Goal: Find contact information: Find contact information

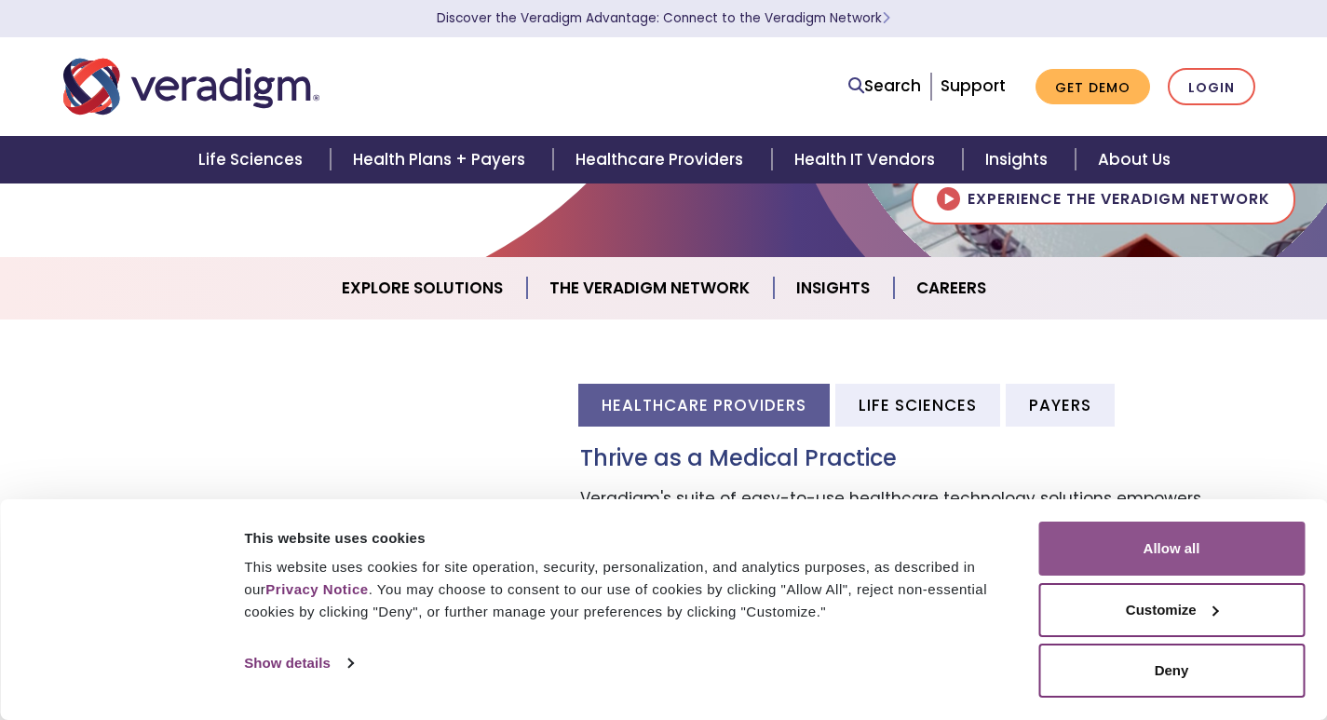
click at [1197, 554] on button "Allow all" at bounding box center [1171, 549] width 266 height 54
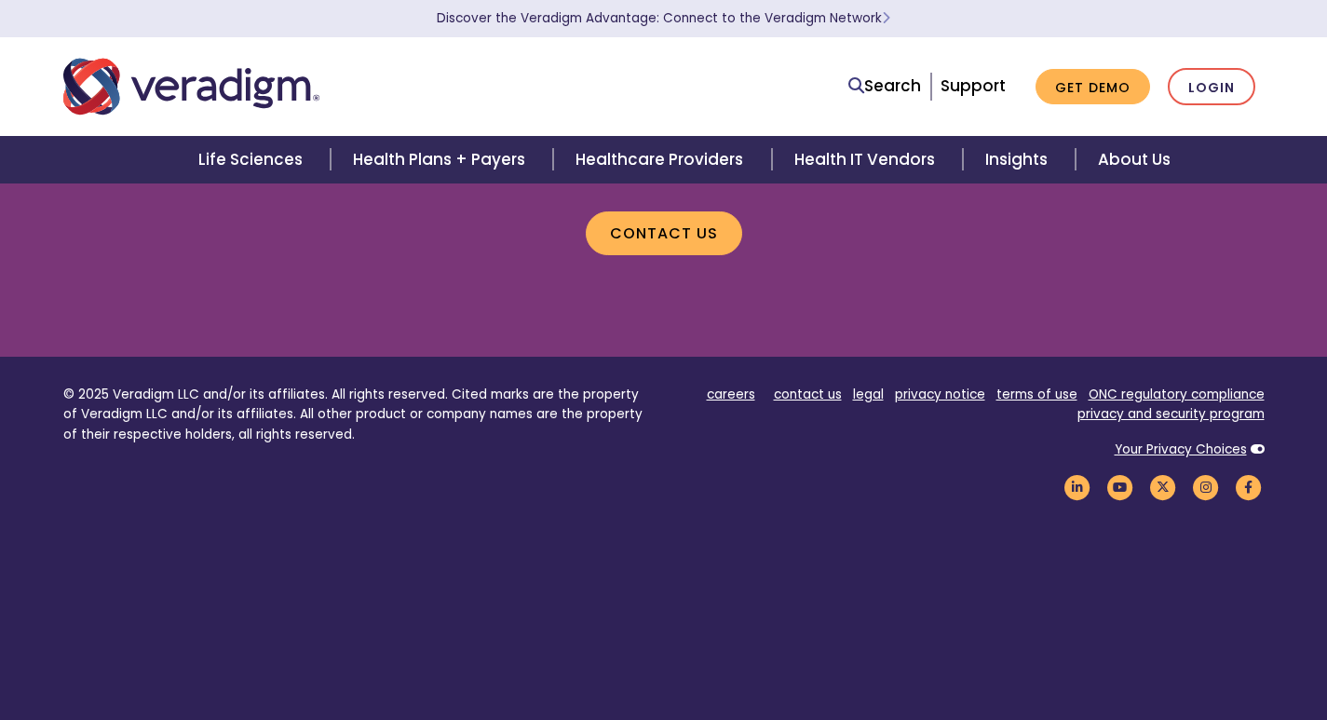
scroll to position [1829, 0]
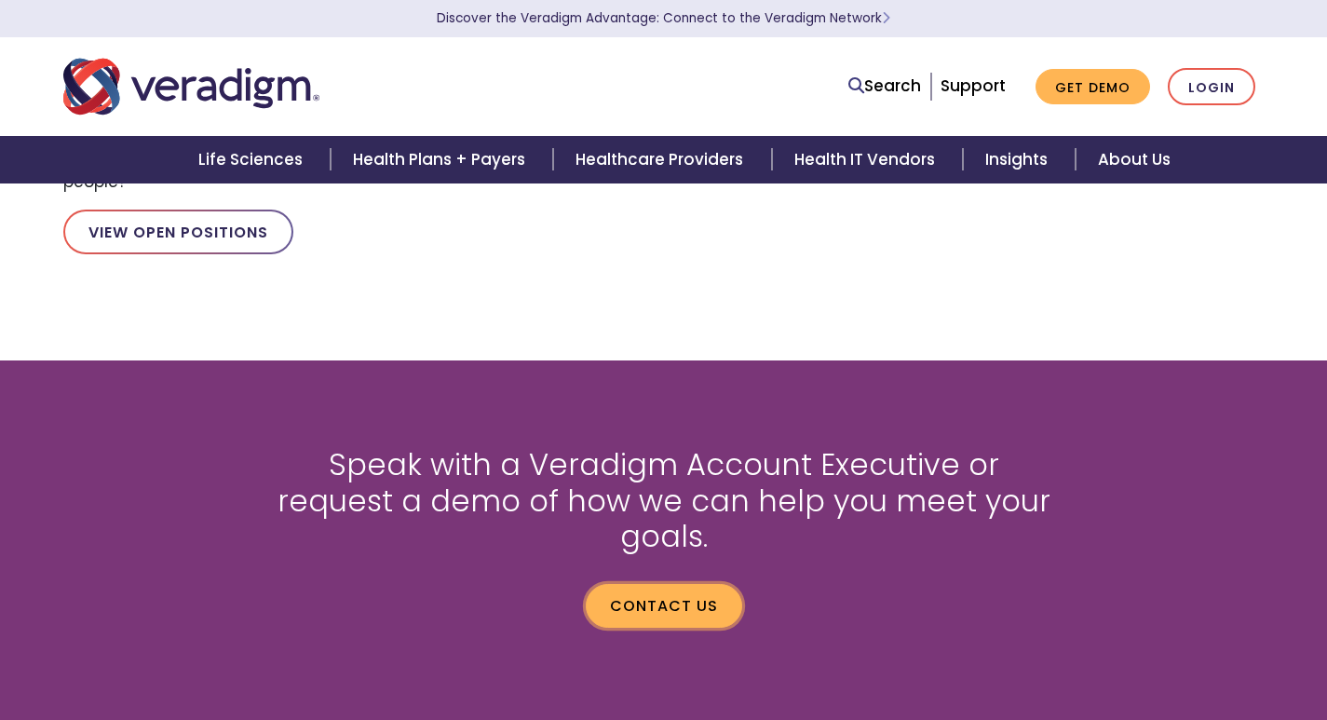
click at [700, 584] on link "Contact us" at bounding box center [664, 605] width 156 height 43
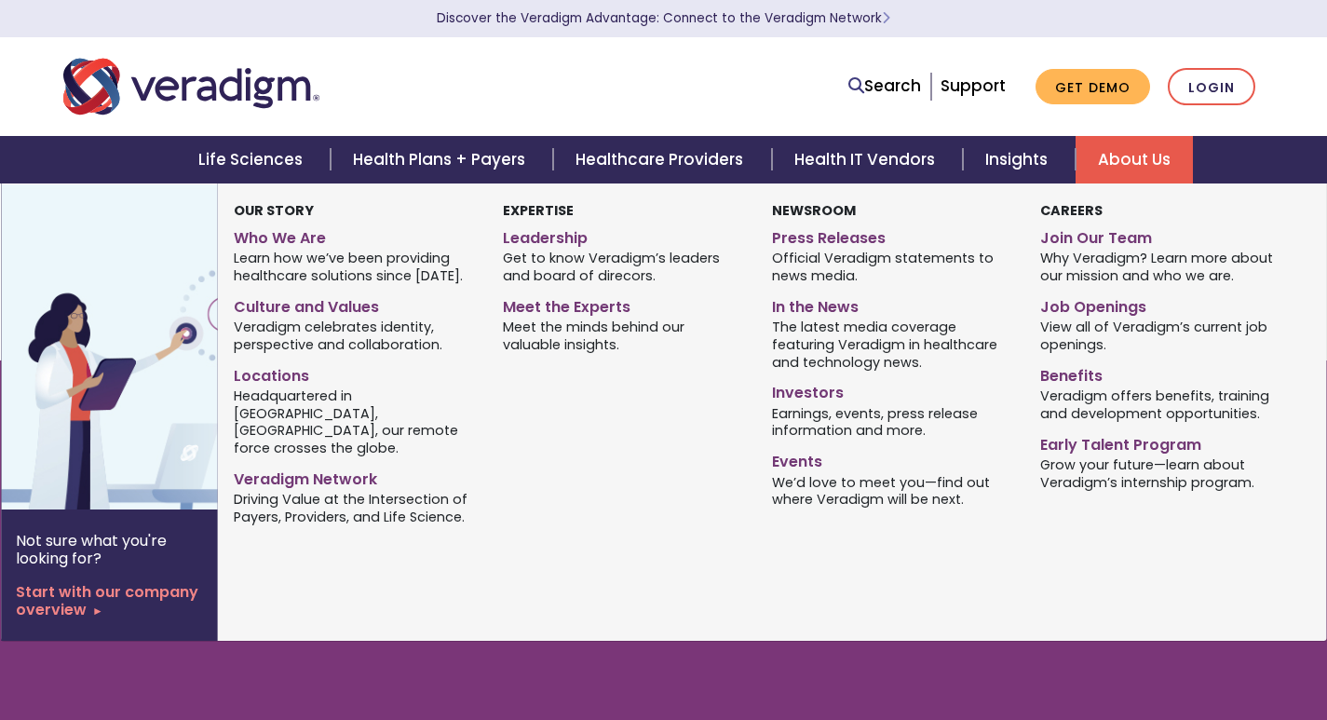
click at [1120, 143] on link "About Us" at bounding box center [1134, 159] width 117 height 47
click at [531, 244] on link "Leadership" at bounding box center [623, 235] width 241 height 27
click at [262, 378] on link "Locations" at bounding box center [354, 373] width 241 height 27
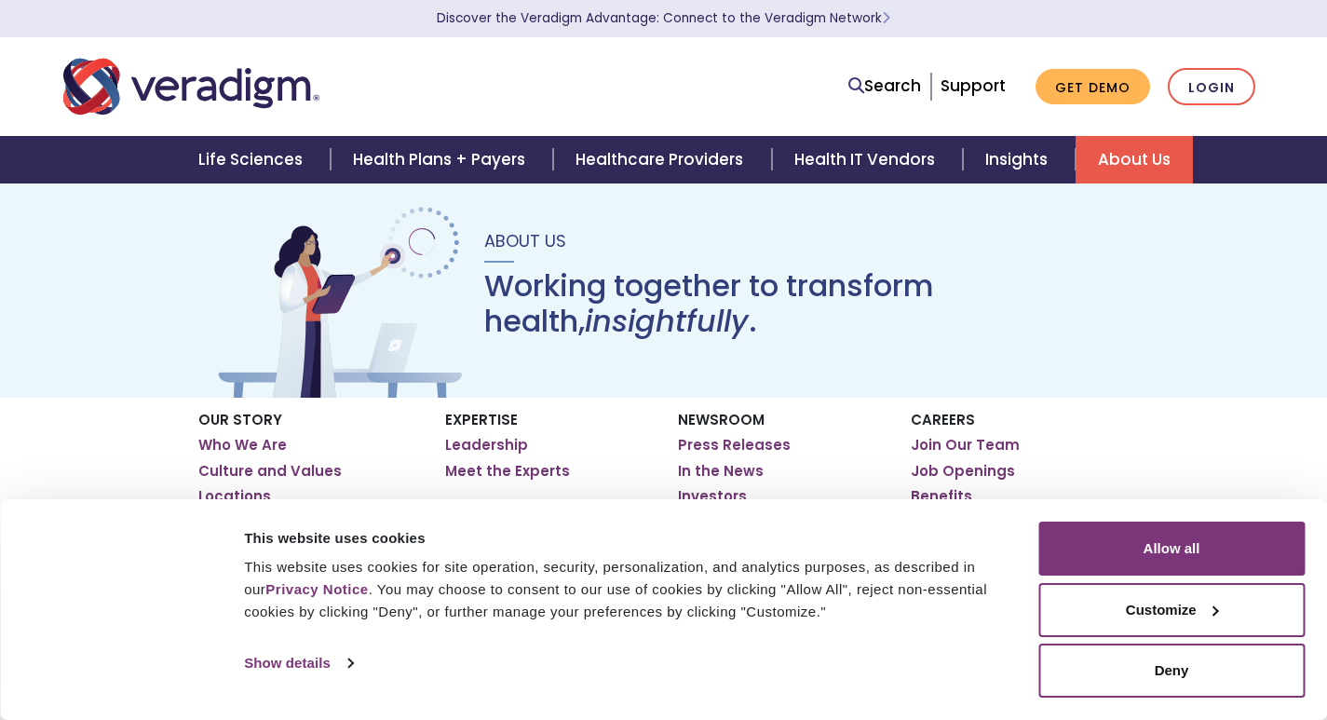
scroll to position [186, 0]
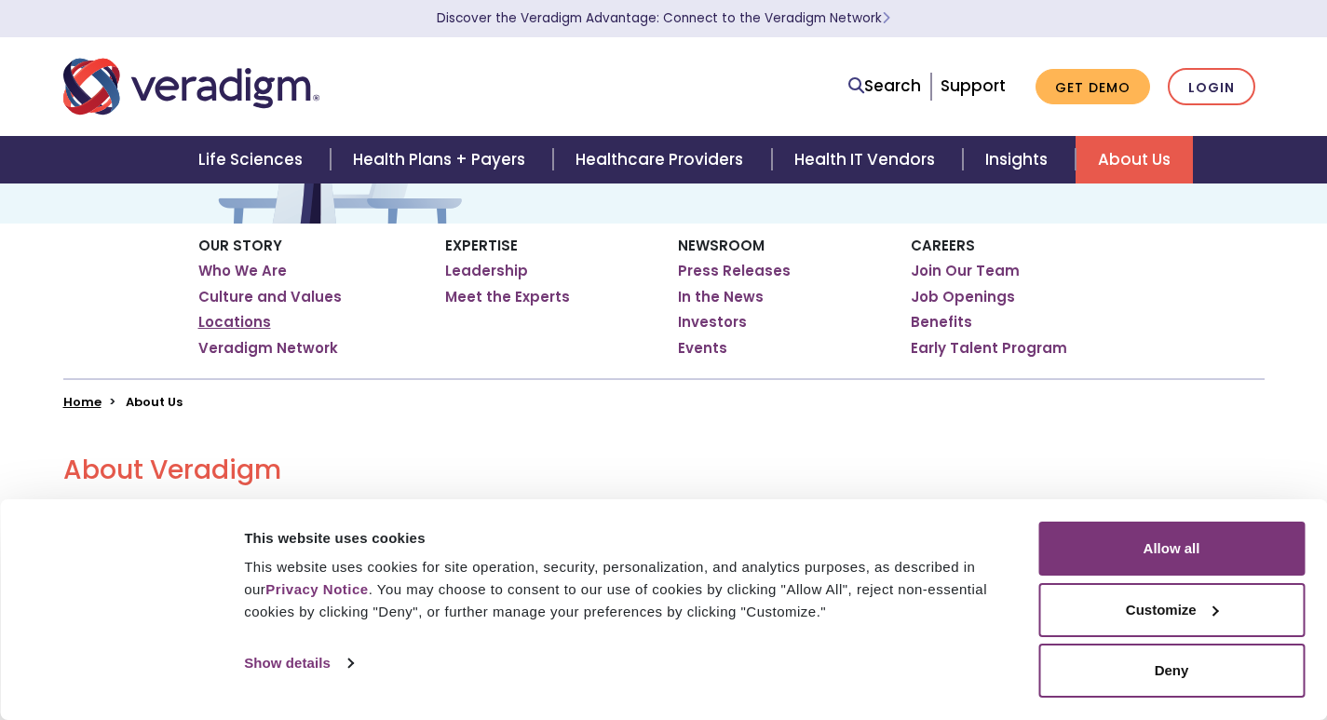
click at [244, 313] on link "Locations" at bounding box center [234, 322] width 73 height 19
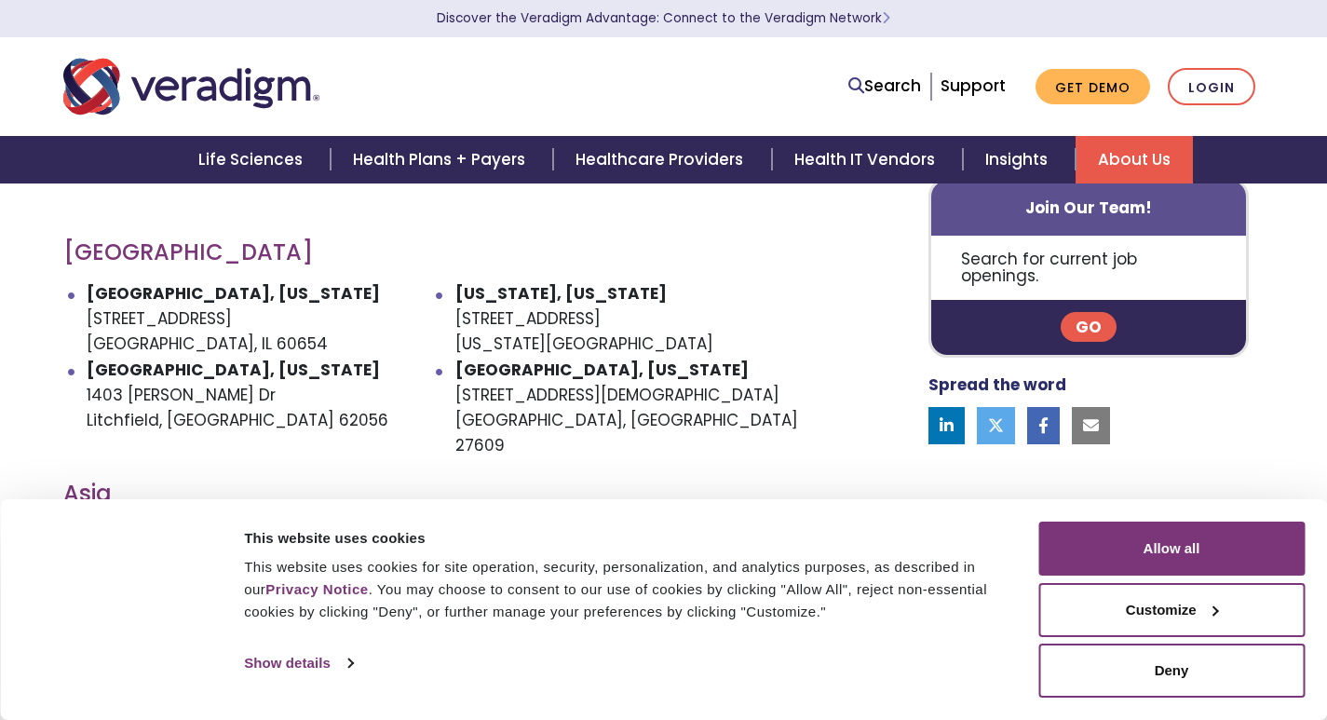
scroll to position [838, 0]
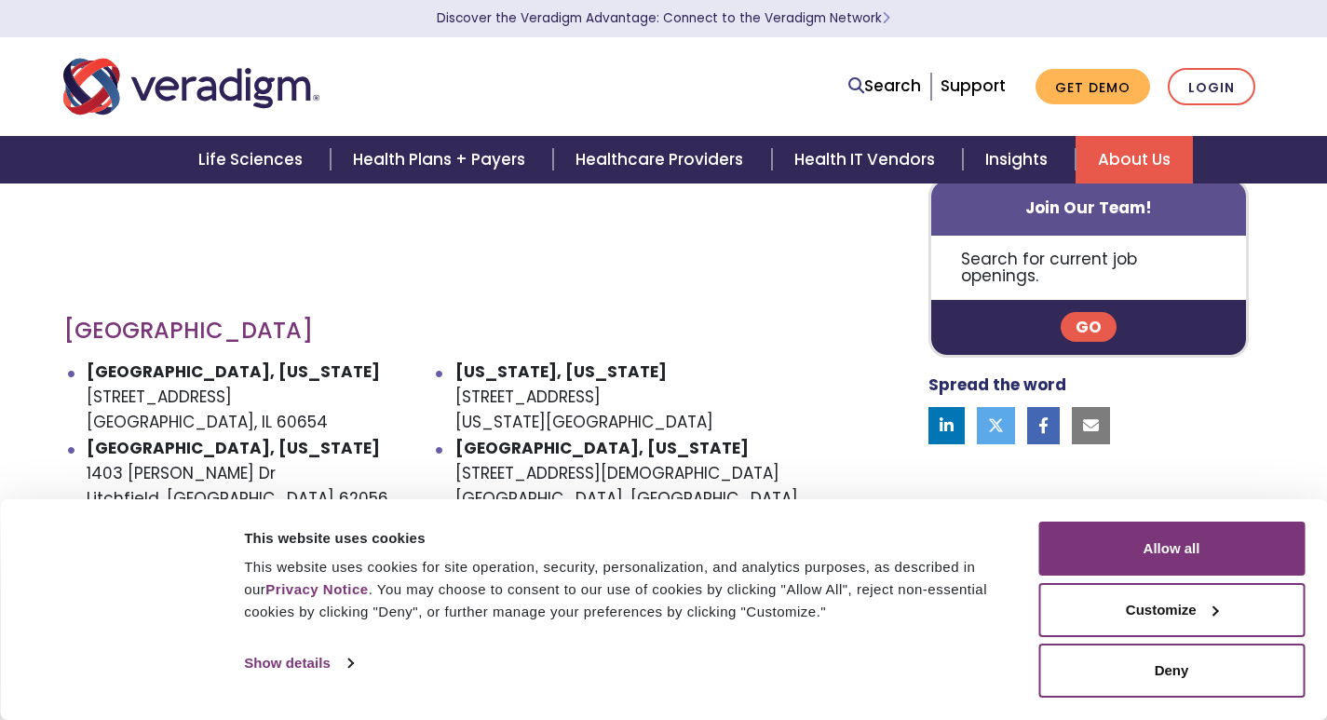
click at [166, 394] on li "Chicago, Illinois 222 W Merchandise Mart Plaza Chicago, IL 60654" at bounding box center [271, 398] width 369 height 76
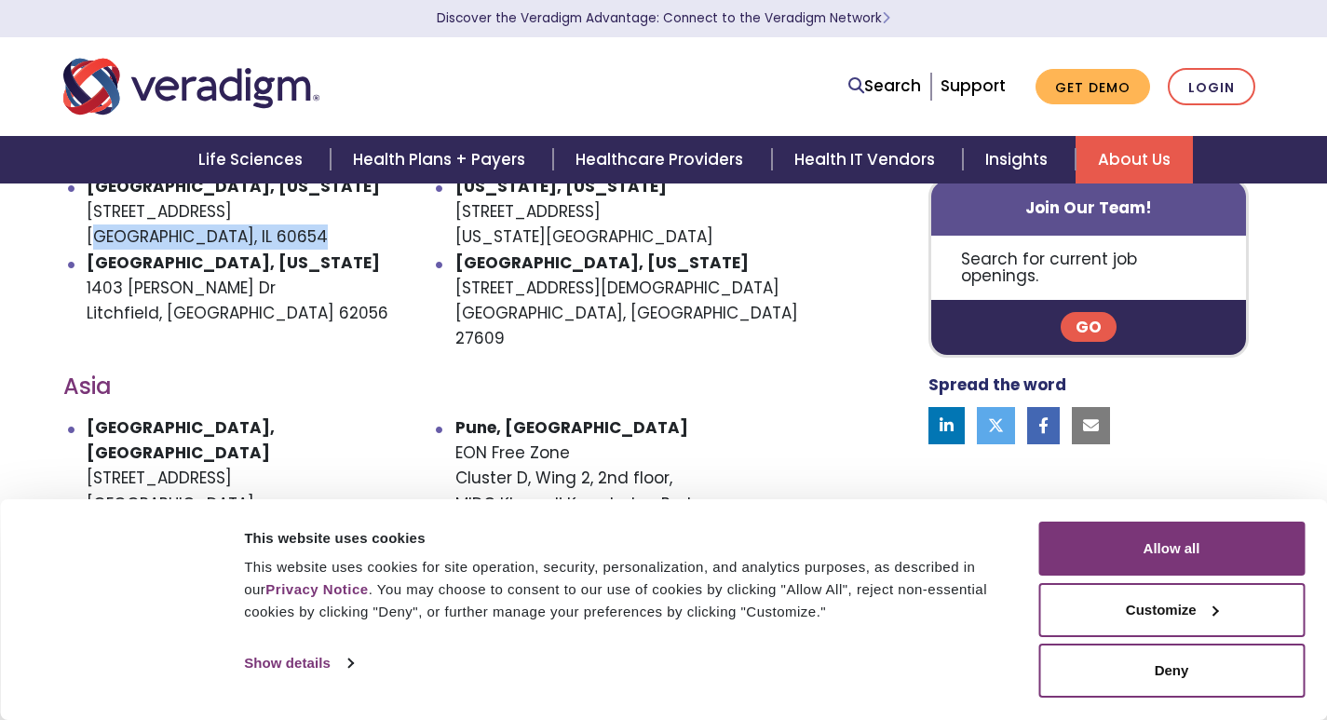
scroll to position [1024, 0]
click at [540, 300] on div "United States Chicago, Illinois 222 W Merchandise Mart Plaza Chicago, IL 60654 …" at bounding box center [443, 337] width 789 height 1203
click at [548, 291] on li "Raleigh, North Carolina 305 Church at N Hills St Raleigh, NC 27609" at bounding box center [639, 301] width 369 height 102
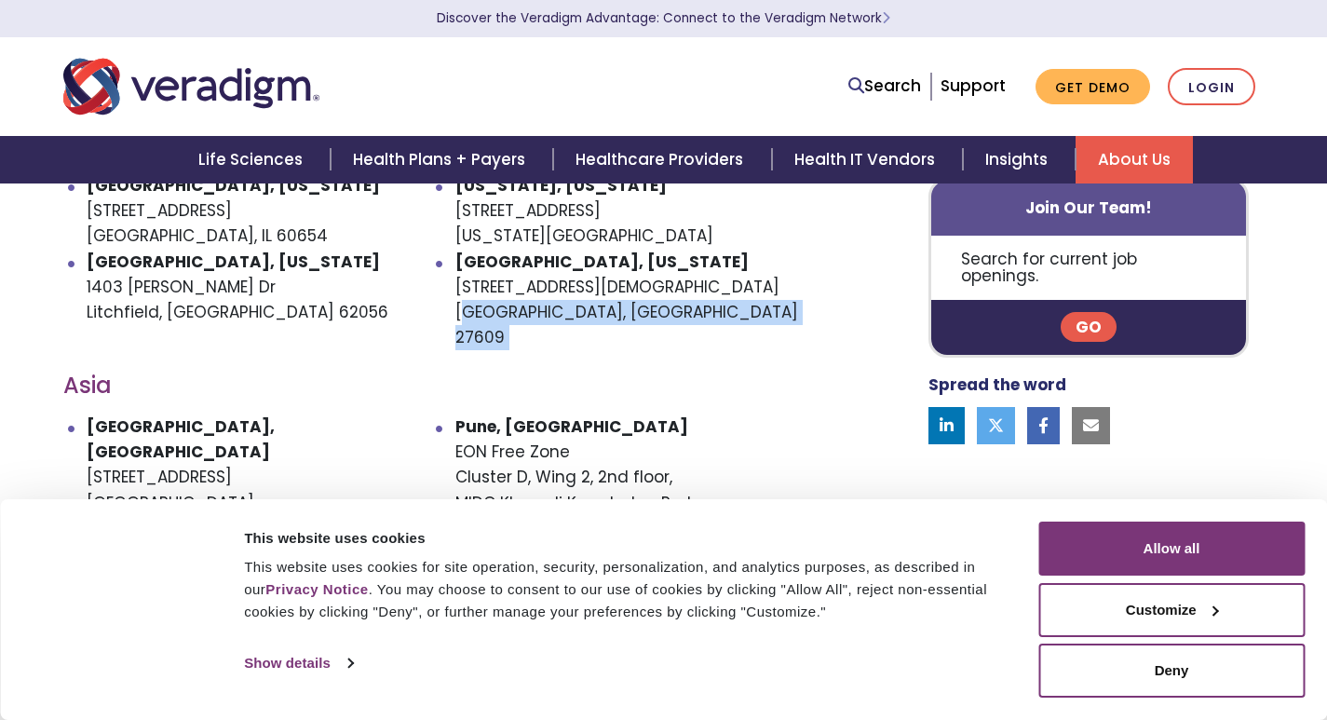
click at [548, 291] on li "Raleigh, North Carolina 305 Church at N Hills St Raleigh, NC 27609" at bounding box center [639, 301] width 369 height 102
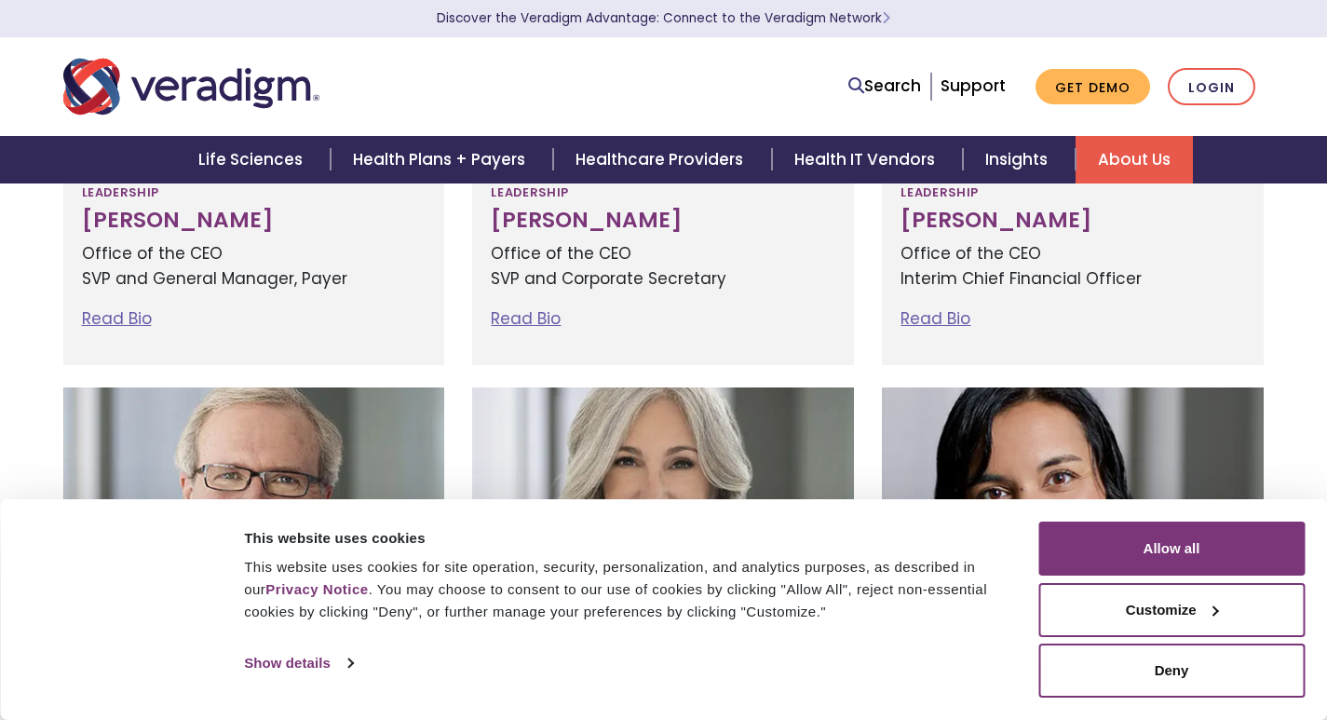
scroll to position [2909, 0]
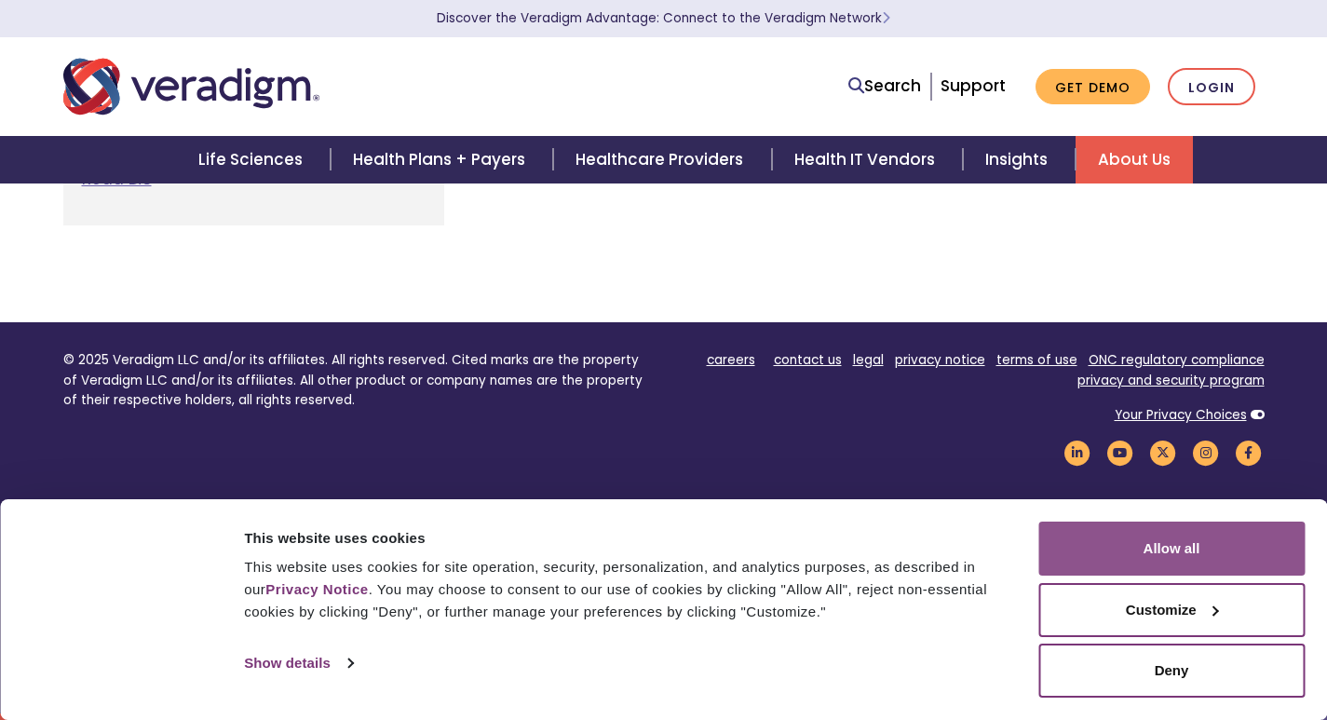
click at [1168, 551] on button "Allow all" at bounding box center [1171, 549] width 266 height 54
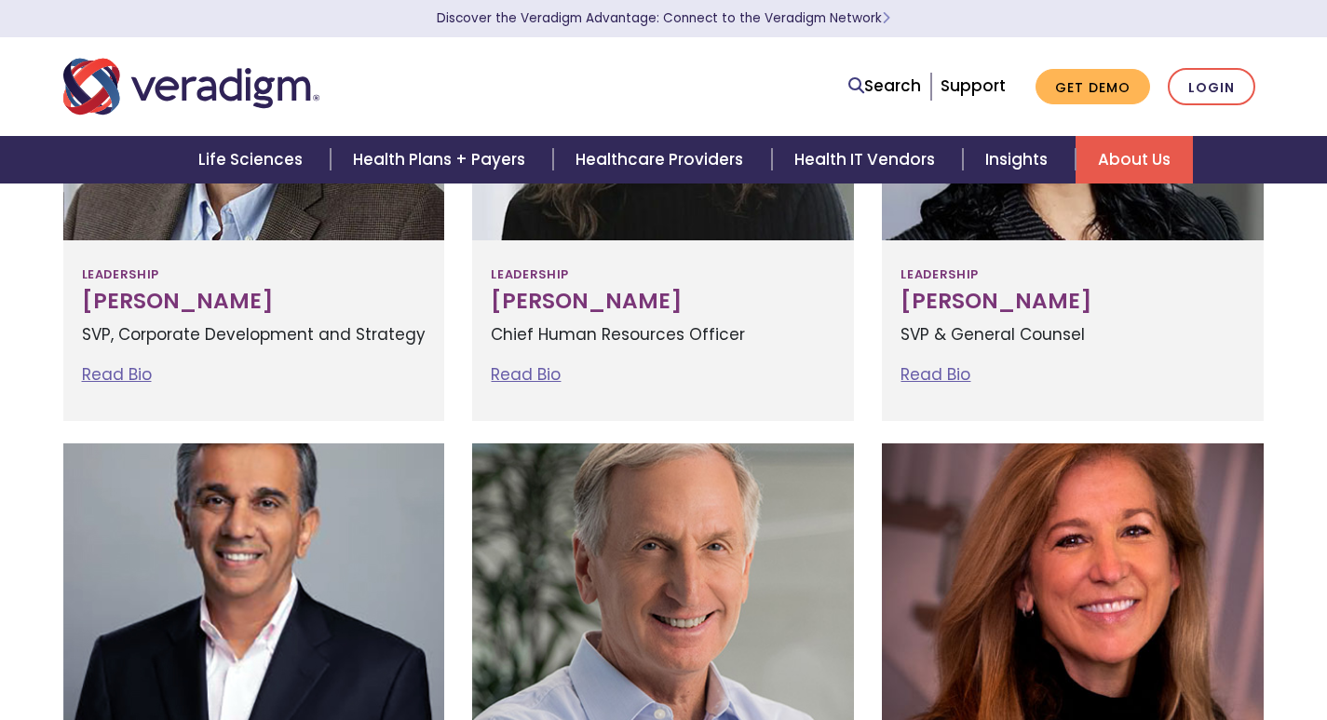
scroll to position [1091, 0]
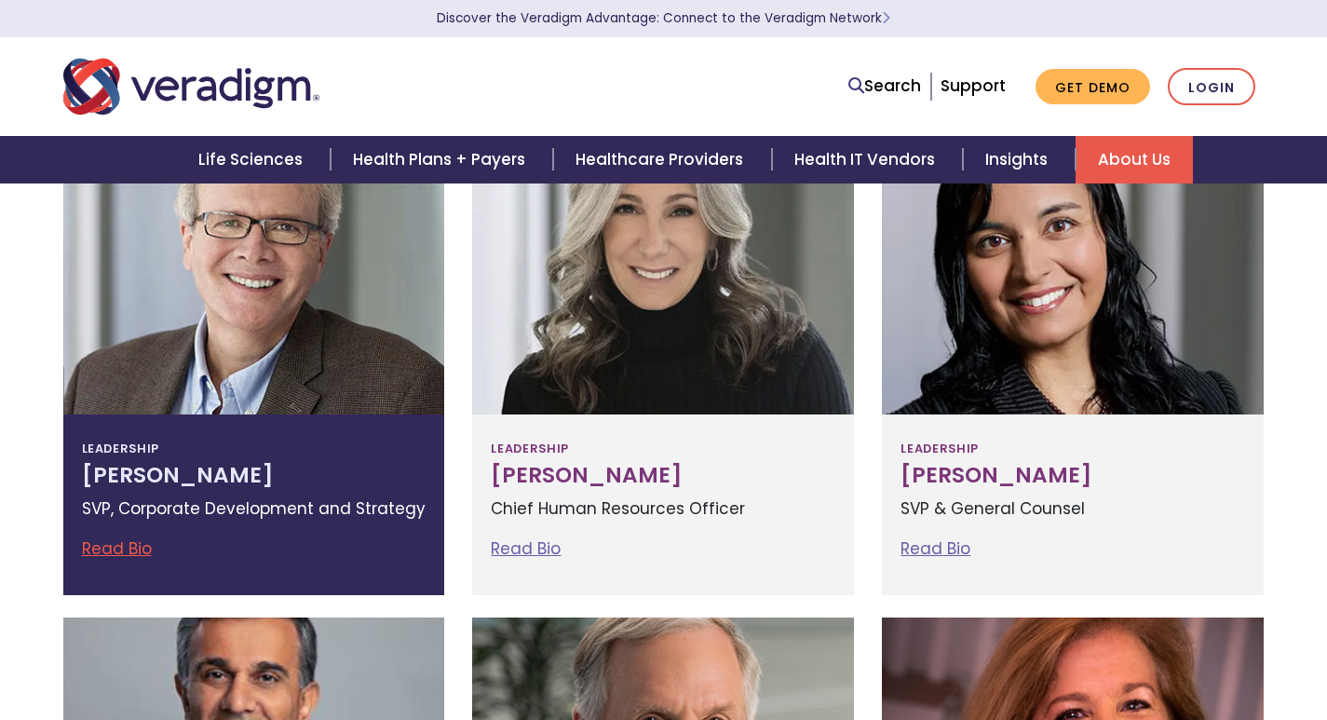
drag, startPoint x: 20, startPoint y: 435, endPoint x: 260, endPoint y: 475, distance: 243.6
copy div "Leadership [PERSON_NAME]"
